Goal: Find contact information: Find contact information

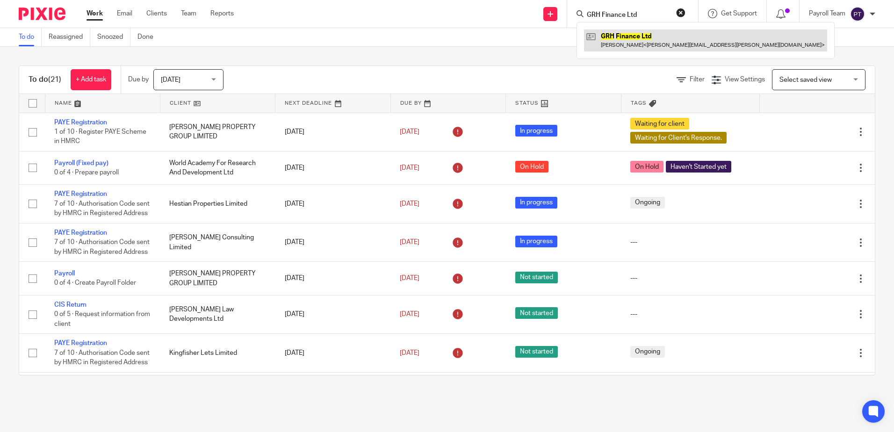
click at [634, 39] on link at bounding box center [705, 40] width 243 height 22
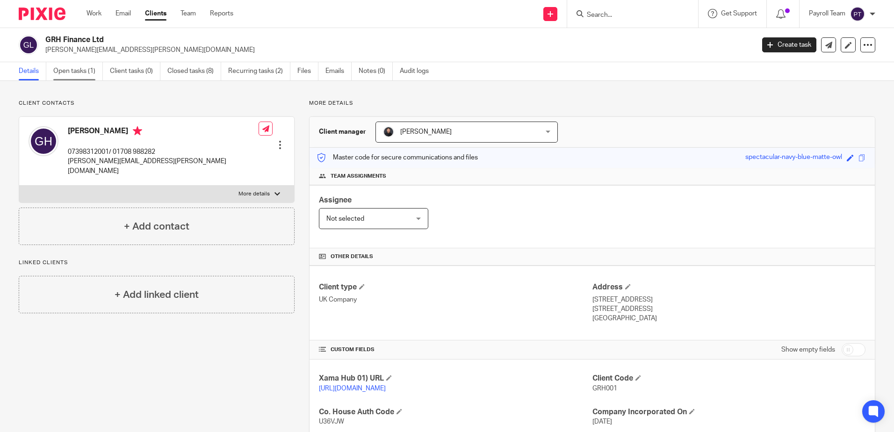
click at [70, 70] on link "Open tasks (1)" at bounding box center [78, 71] width 50 height 18
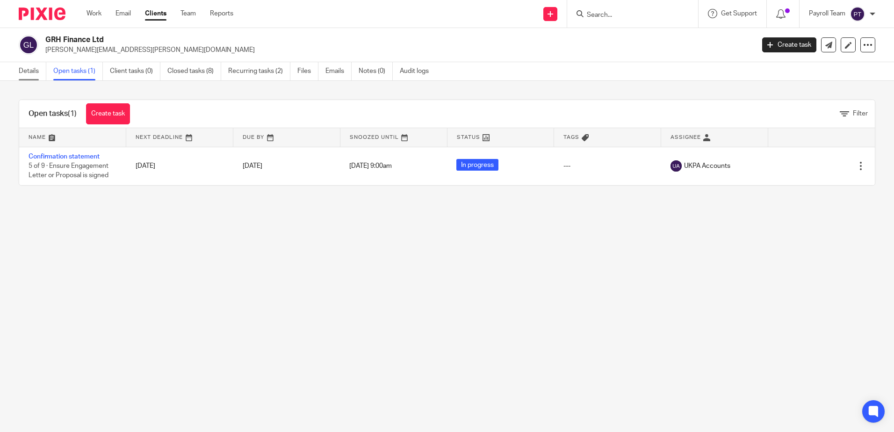
click at [28, 74] on link "Details" at bounding box center [33, 71] width 28 height 18
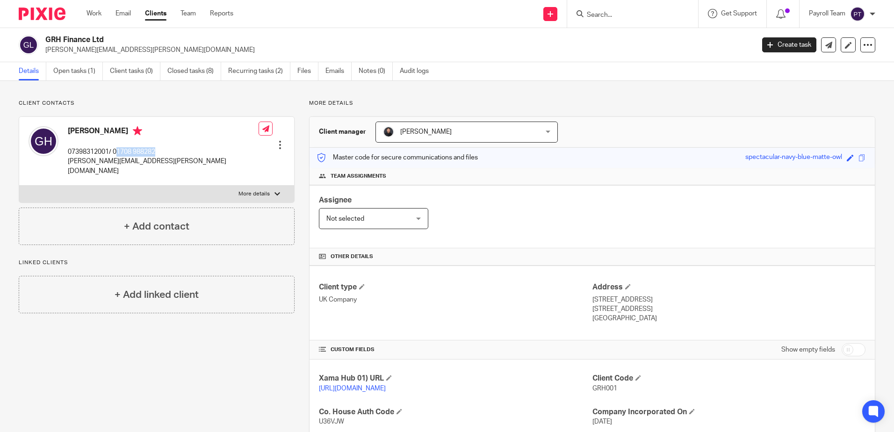
drag, startPoint x: 164, startPoint y: 153, endPoint x: 117, endPoint y: 154, distance: 46.8
click at [117, 154] on div "[PERSON_NAME] 07398312001/ 01708 988282 [PERSON_NAME][EMAIL_ADDRESS][PERSON_NAM…" at bounding box center [156, 151] width 275 height 69
copy p "1708 988282"
click at [110, 153] on p "07398312001/ 01708 988282" at bounding box center [163, 151] width 191 height 9
drag, startPoint x: 102, startPoint y: 155, endPoint x: 80, endPoint y: 156, distance: 22.0
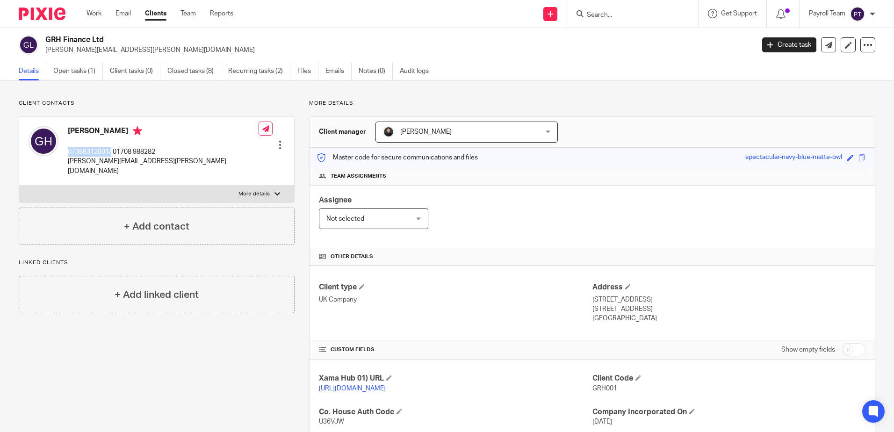
click at [80, 156] on p "07398312001/ 01708 988282" at bounding box center [163, 151] width 191 height 9
copy p "07398312001/"
drag, startPoint x: 123, startPoint y: 37, endPoint x: 36, endPoint y: 37, distance: 87.0
click at [36, 37] on div "GRH Finance Ltd glenn.hardie@mab.org.uk" at bounding box center [383, 45] width 729 height 20
copy div "GRH Finance Ltd"
